Goal: Find specific page/section: Find specific page/section

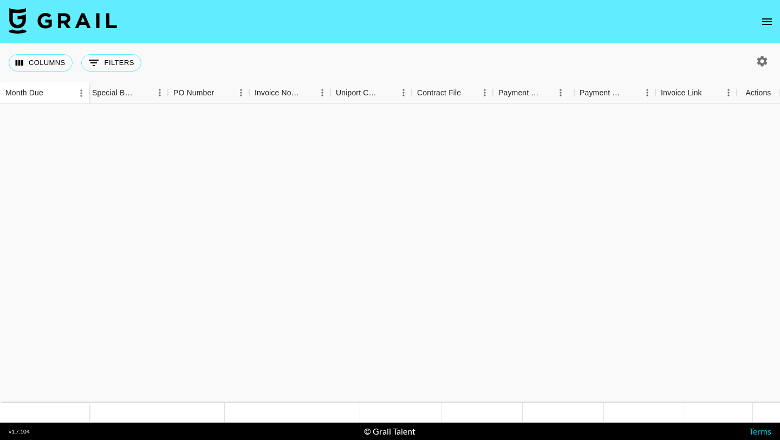
scroll to position [480, 1330]
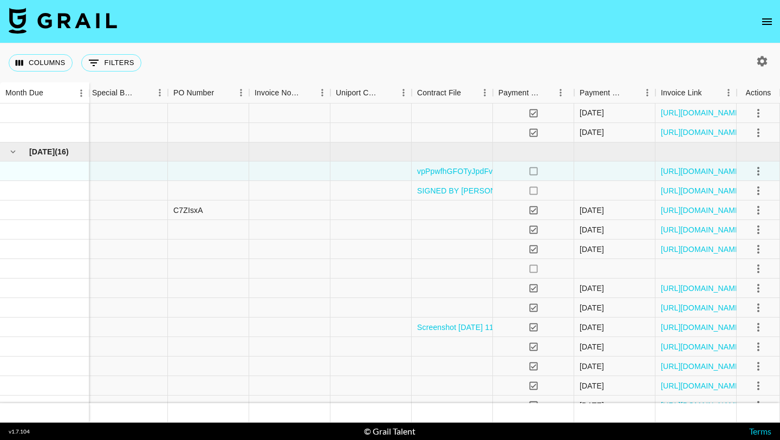
click at [772, 19] on icon "open drawer" at bounding box center [766, 21] width 13 height 13
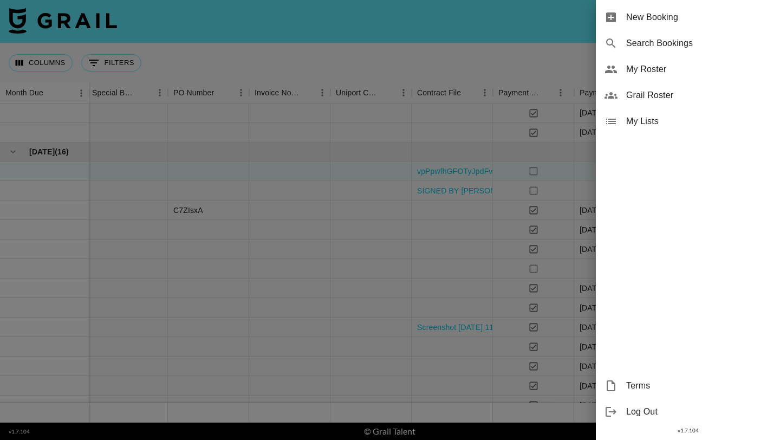
click at [652, 73] on span "My Roster" at bounding box center [698, 69] width 145 height 13
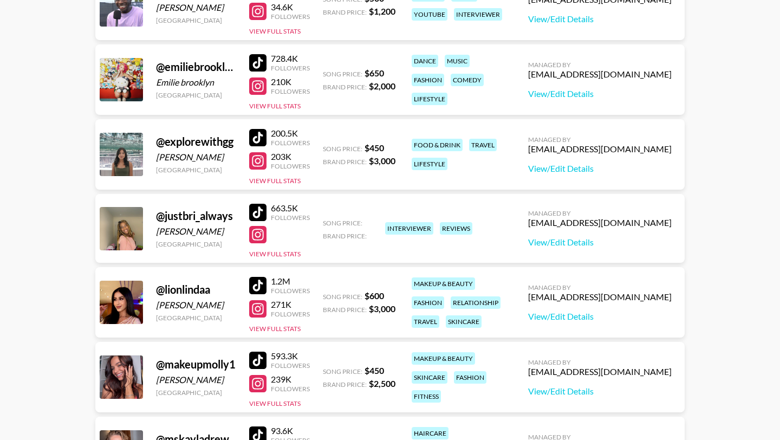
scroll to position [303, 0]
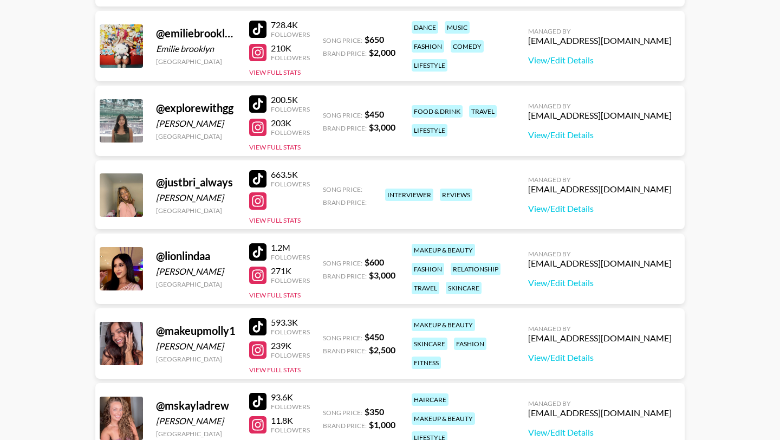
click at [265, 248] on div at bounding box center [257, 251] width 17 height 17
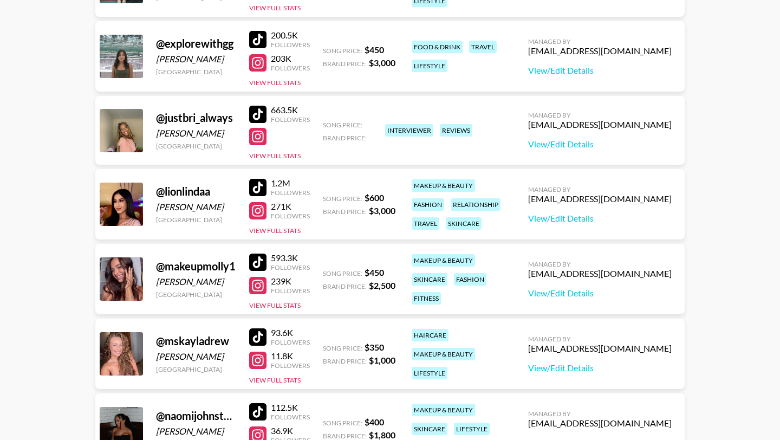
scroll to position [368, 0]
click at [261, 262] on div at bounding box center [257, 261] width 17 height 17
click at [258, 286] on div at bounding box center [257, 284] width 17 height 17
click at [76, 238] on main "[PERSON_NAME] 's Roster: Show Hidden/Deleted Creators @ [PERSON_NAME].x33 [PERS…" at bounding box center [390, 233] width 780 height 1117
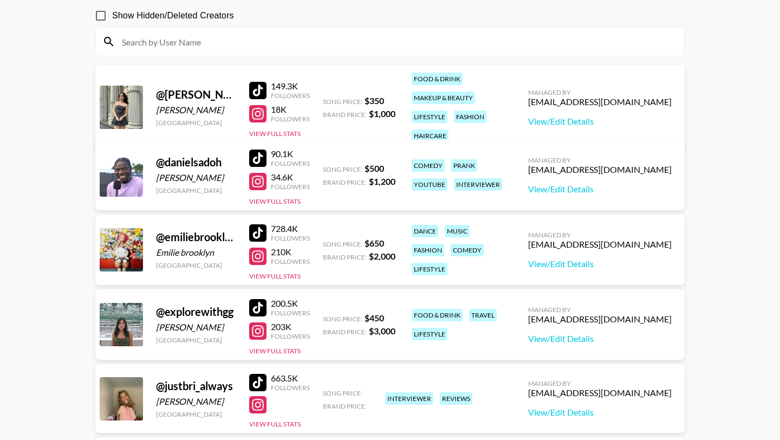
scroll to position [93, 0]
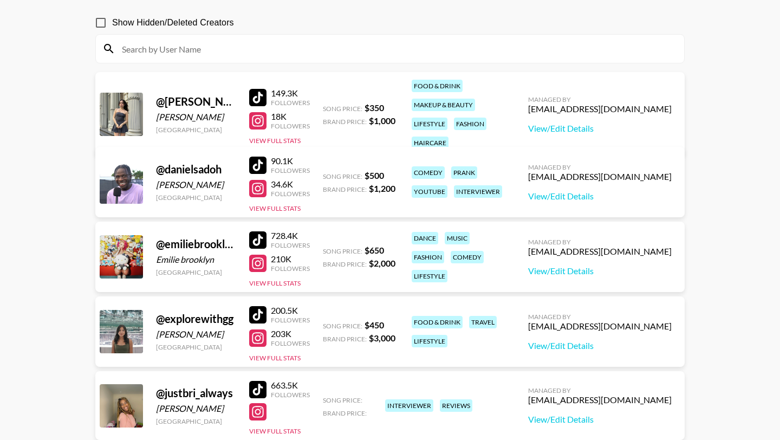
click at [260, 241] on div at bounding box center [257, 239] width 17 height 17
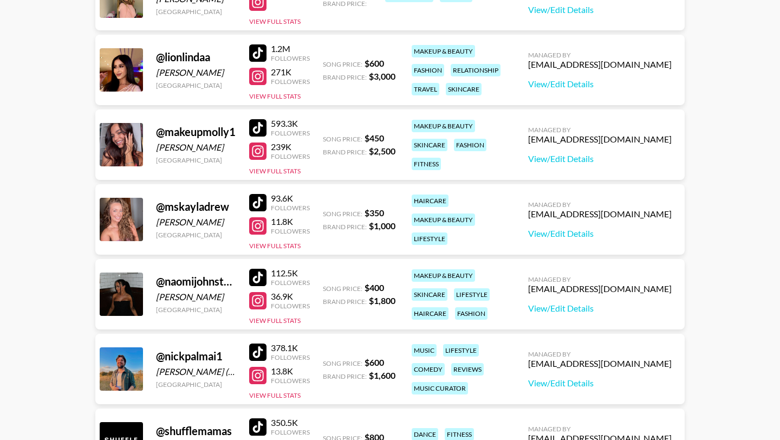
scroll to position [504, 0]
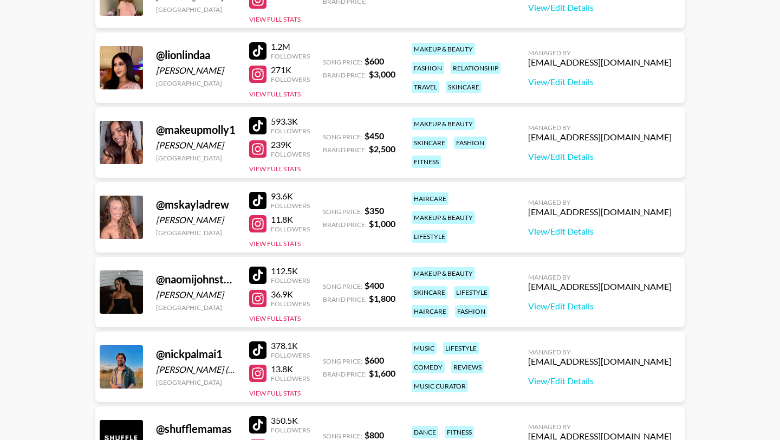
click at [255, 201] on div at bounding box center [257, 200] width 17 height 17
click at [258, 200] on div at bounding box center [257, 200] width 17 height 17
click at [264, 223] on div at bounding box center [257, 223] width 17 height 17
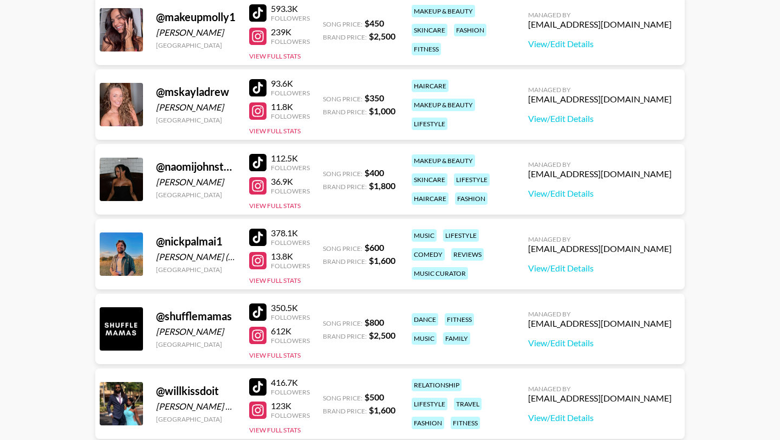
scroll to position [634, 0]
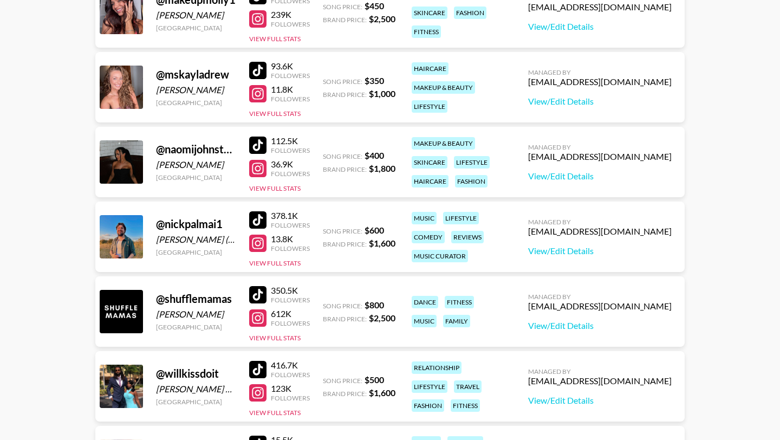
click at [257, 145] on div at bounding box center [257, 144] width 17 height 17
click at [259, 177] on div at bounding box center [257, 168] width 17 height 17
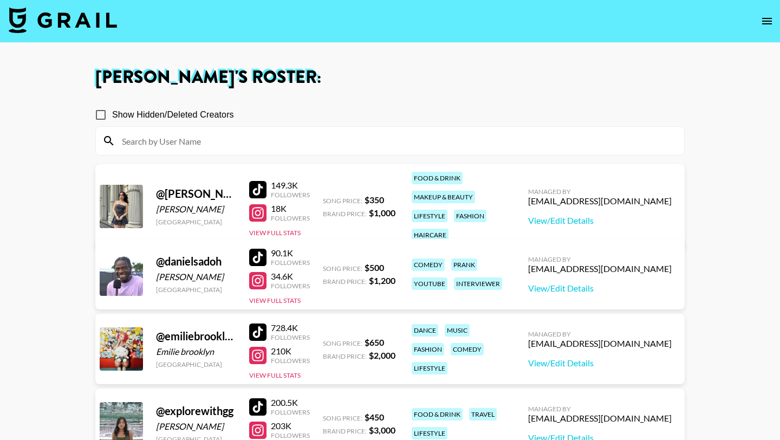
scroll to position [0, 0]
